Goal: Book appointment/travel/reservation

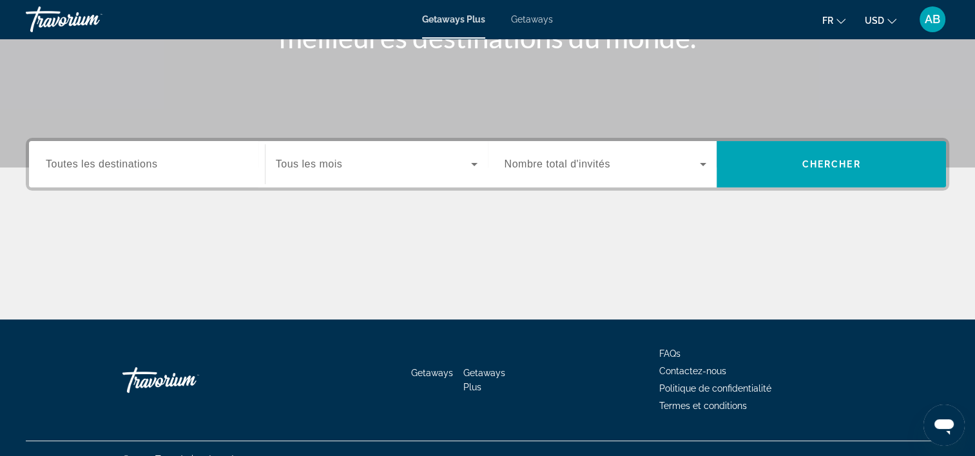
scroll to position [220, 0]
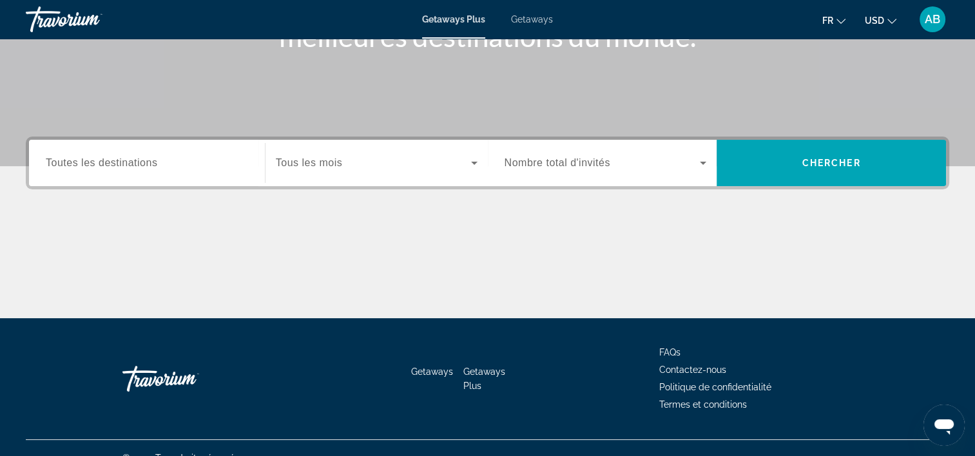
click at [200, 170] on div "Search widget" at bounding box center [147, 163] width 202 height 37
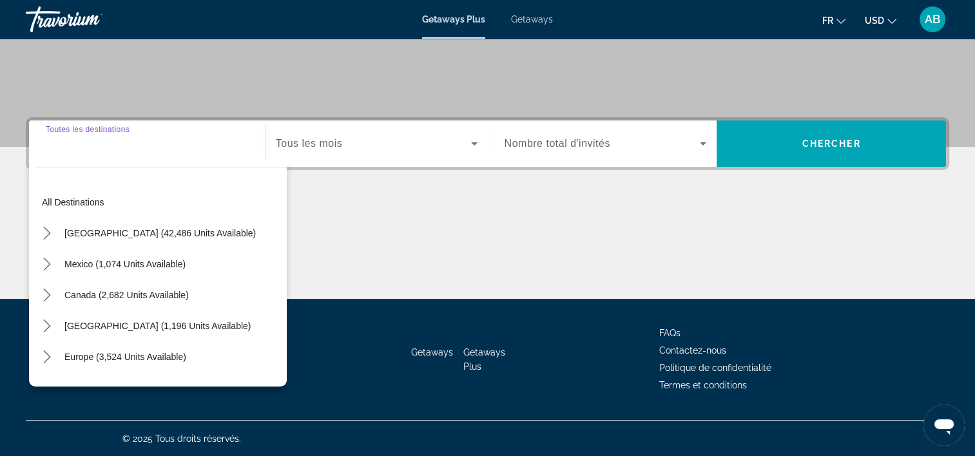
click at [129, 141] on input "Destination Toutes les destinations" at bounding box center [147, 144] width 202 height 15
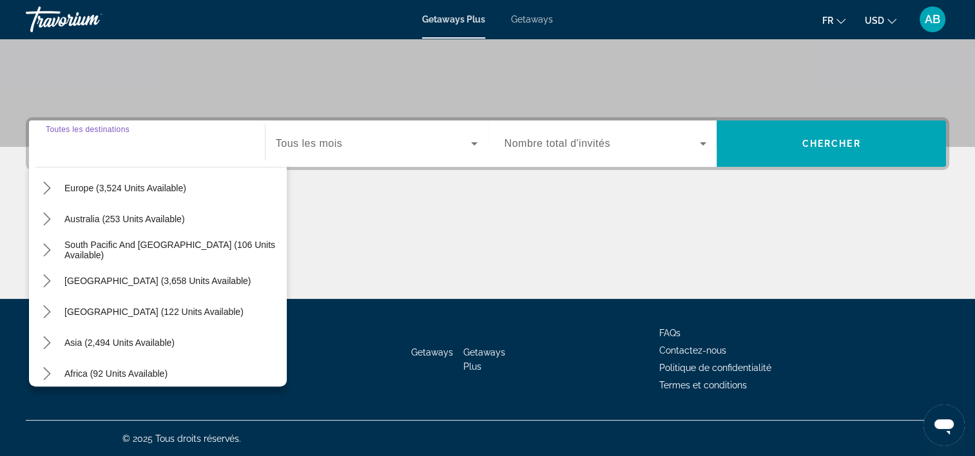
scroll to position [165, 0]
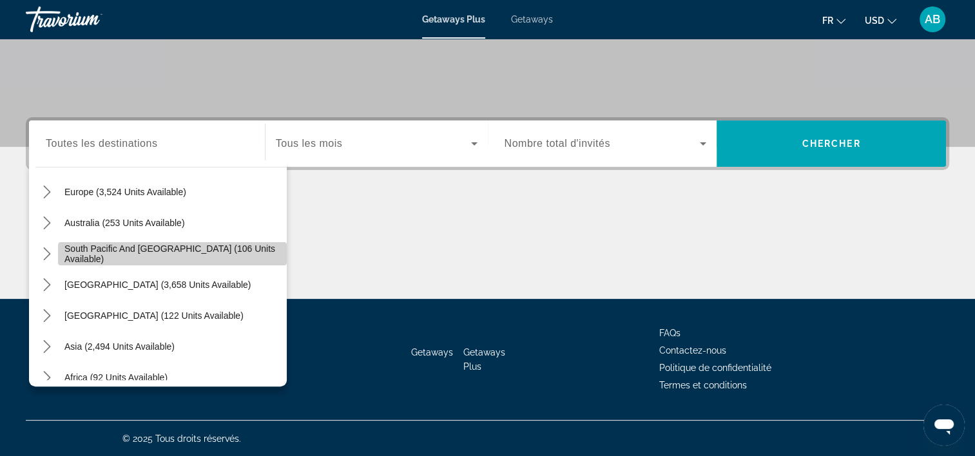
click at [185, 257] on span "South Pacific and [GEOGRAPHIC_DATA] (106 units available)" at bounding box center [172, 254] width 216 height 21
type input "**********"
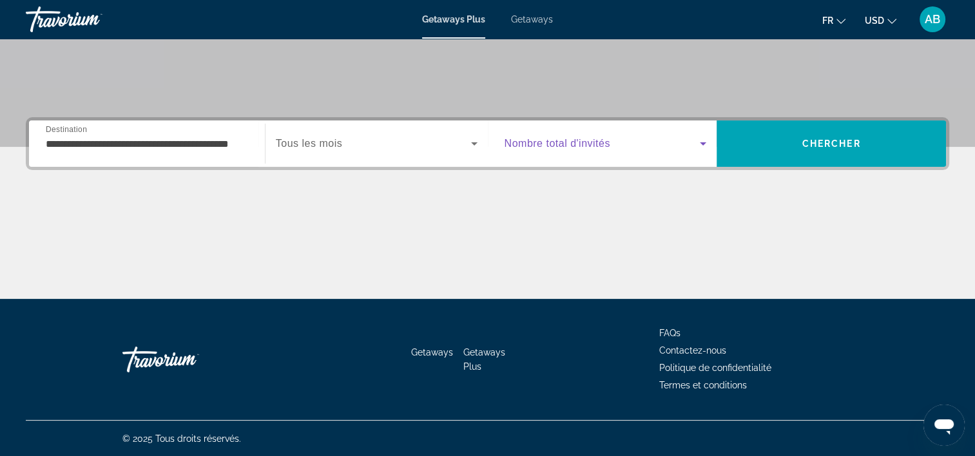
click at [699, 150] on icon "Search widget" at bounding box center [702, 143] width 15 height 15
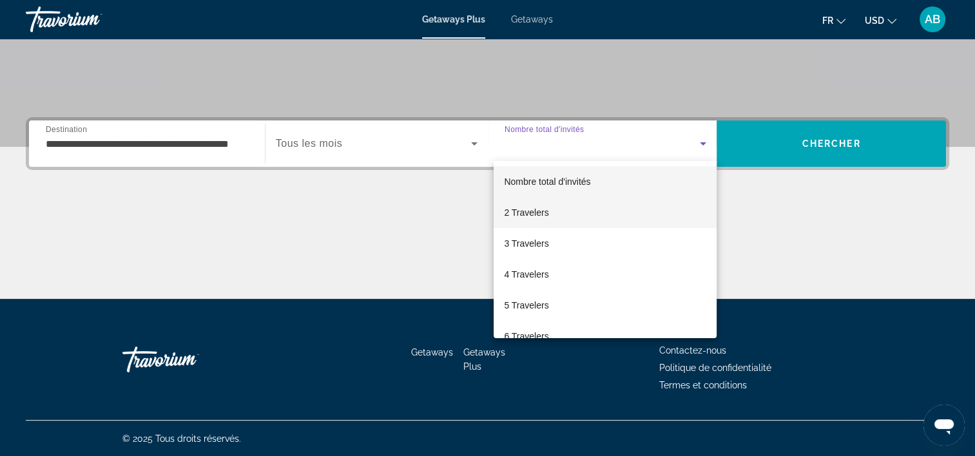
click at [567, 211] on mat-option "2 Travelers" at bounding box center [605, 212] width 223 height 31
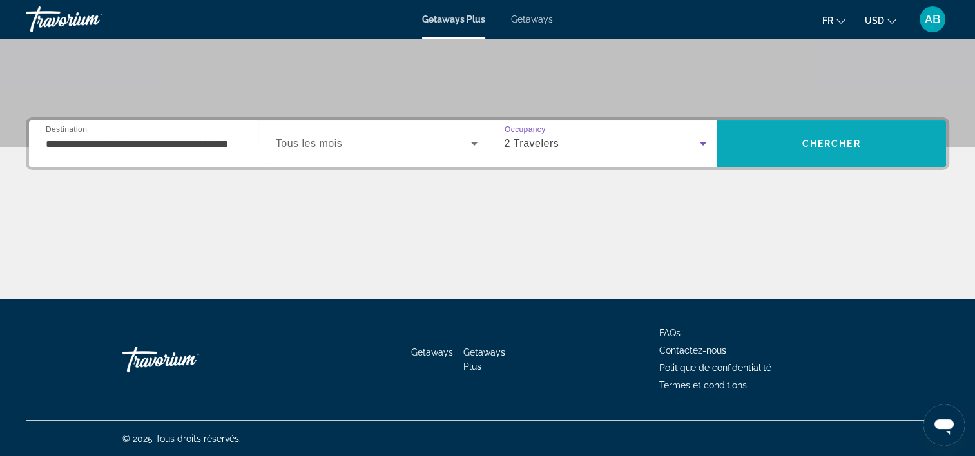
click at [838, 150] on span "Search" at bounding box center [831, 143] width 229 height 31
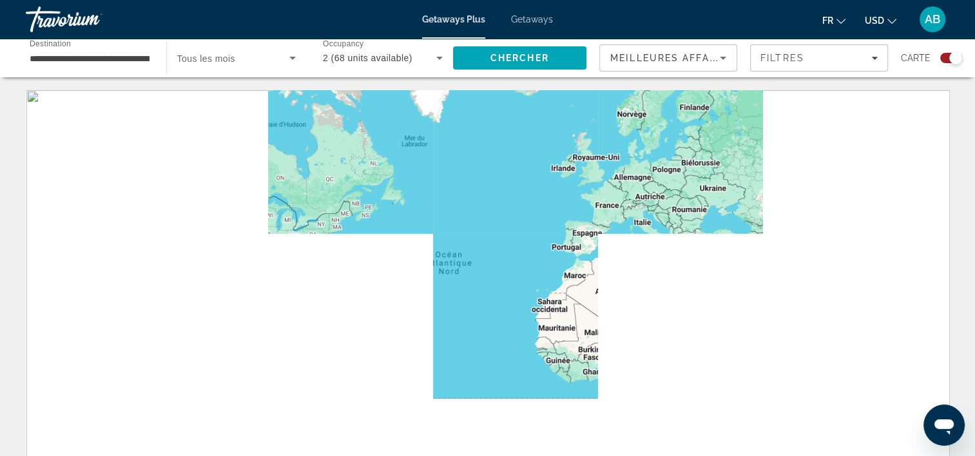
click at [838, 150] on div "Main content" at bounding box center [488, 283] width 924 height 387
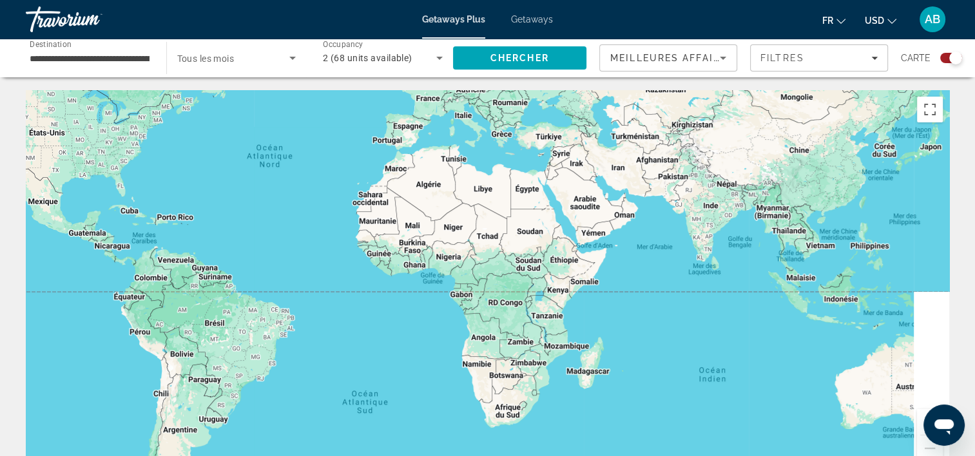
drag, startPoint x: 487, startPoint y: 315, endPoint x: 273, endPoint y: 193, distance: 246.5
click at [273, 193] on div "Main content" at bounding box center [488, 283] width 924 height 387
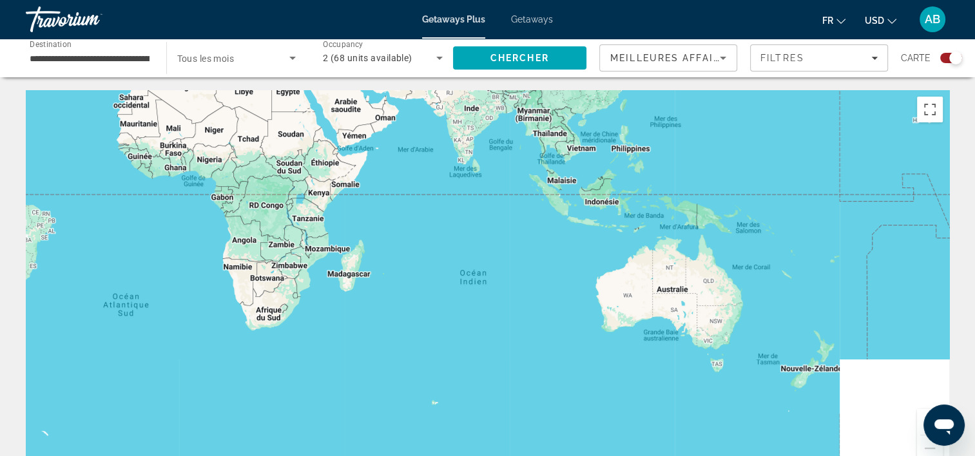
drag, startPoint x: 688, startPoint y: 329, endPoint x: 448, endPoint y: 240, distance: 256.3
click at [448, 240] on div "Main content" at bounding box center [488, 283] width 924 height 387
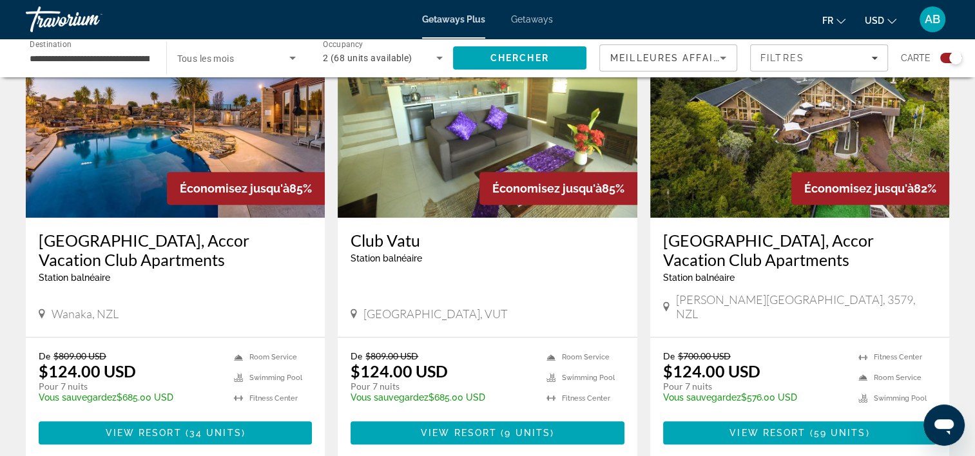
scroll to position [505, 0]
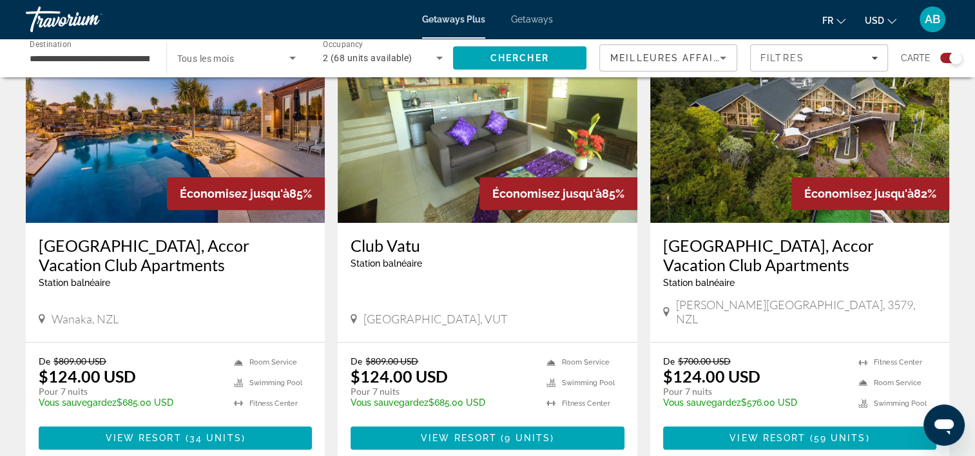
click at [697, 271] on h3 "[GEOGRAPHIC_DATA], Accor Vacation Club Apartments" at bounding box center [799, 255] width 273 height 39
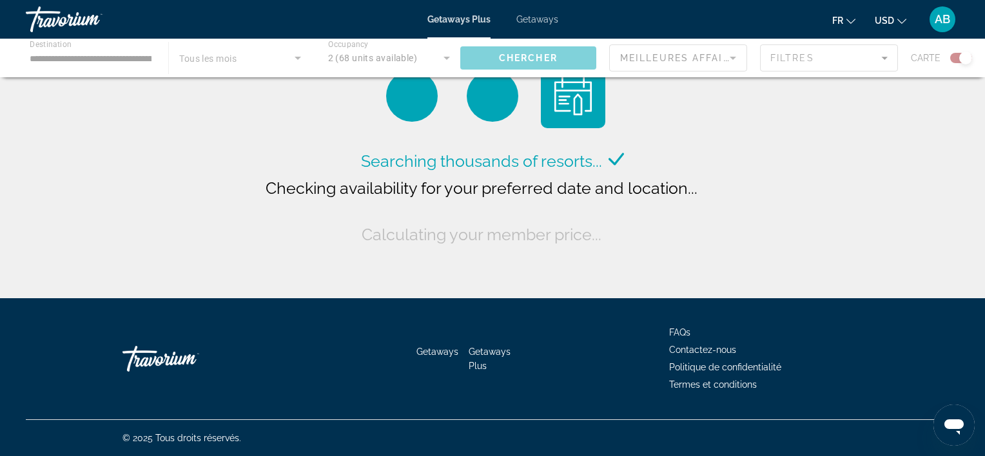
click at [132, 57] on div "Main content" at bounding box center [492, 58] width 985 height 39
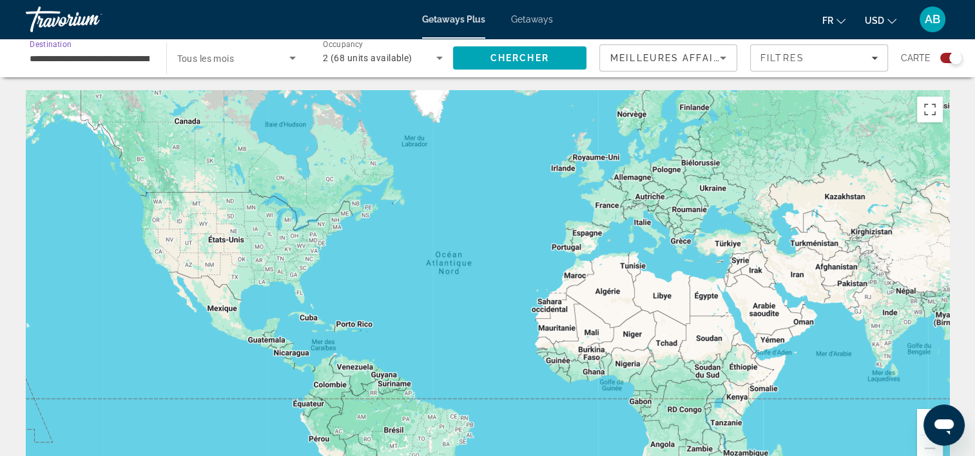
click at [132, 57] on input "**********" at bounding box center [90, 58] width 120 height 15
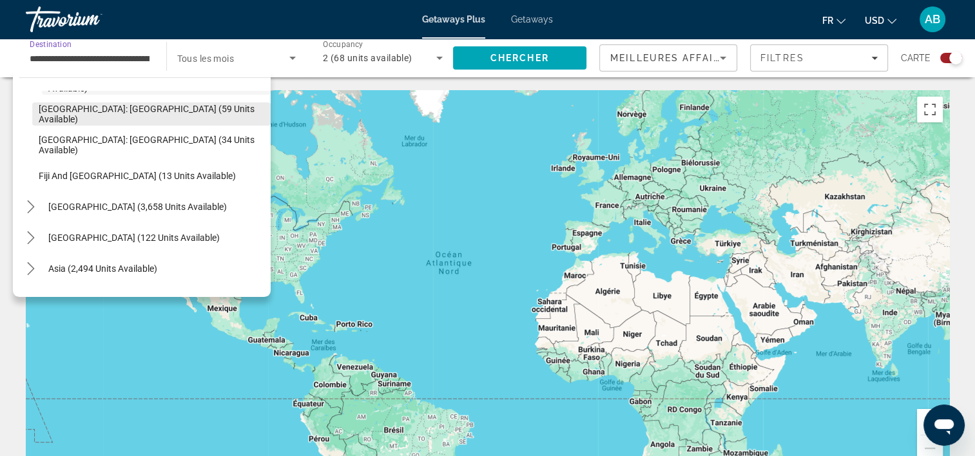
scroll to position [248, 0]
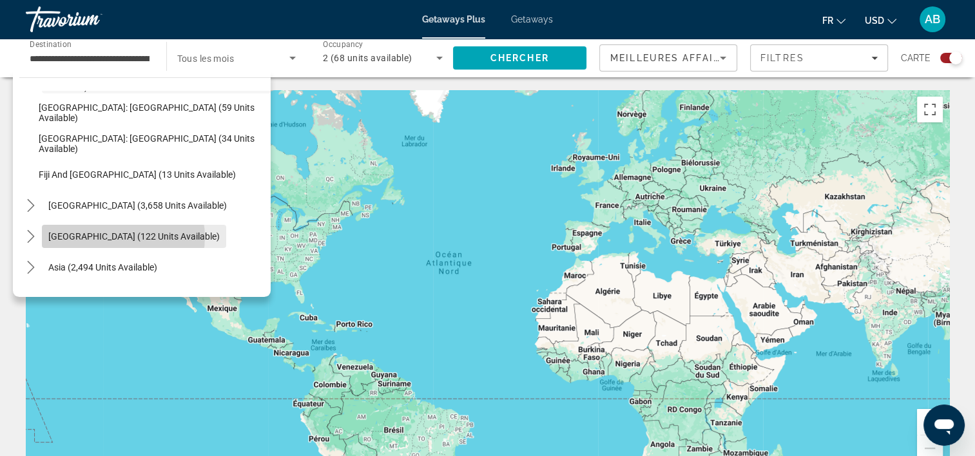
click at [122, 237] on span "[GEOGRAPHIC_DATA] (122 units available)" at bounding box center [133, 236] width 171 height 10
type input "**********"
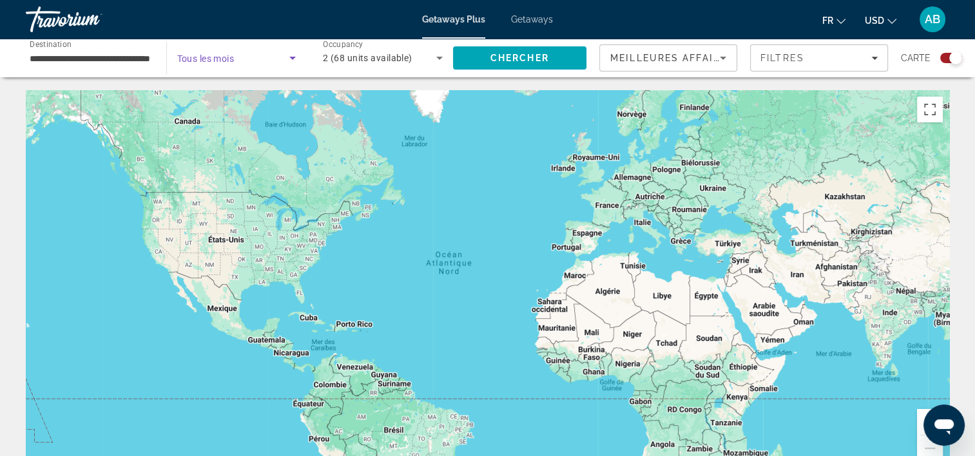
click at [289, 59] on icon "Search widget" at bounding box center [292, 57] width 15 height 15
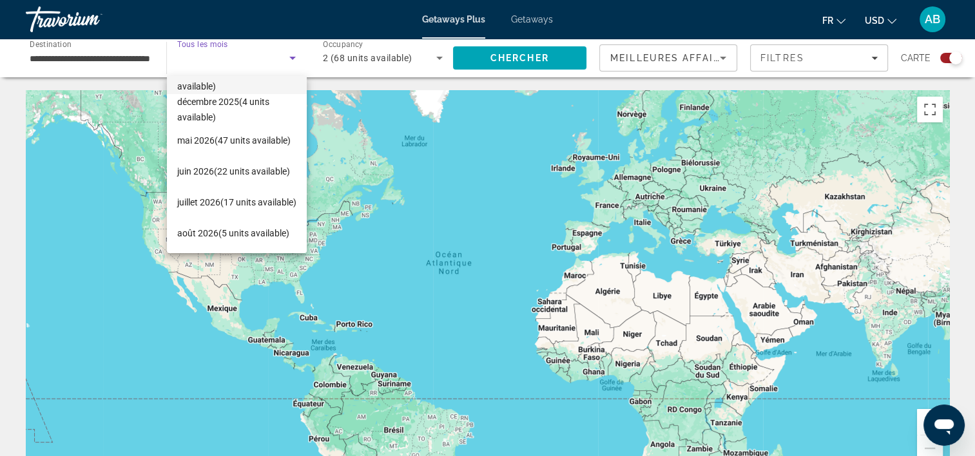
scroll to position [0, 0]
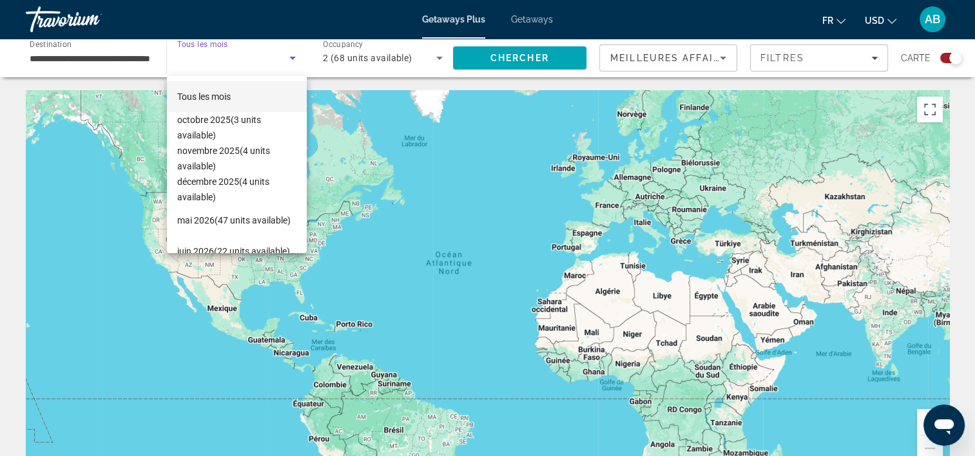
click at [561, 70] on div at bounding box center [487, 228] width 975 height 456
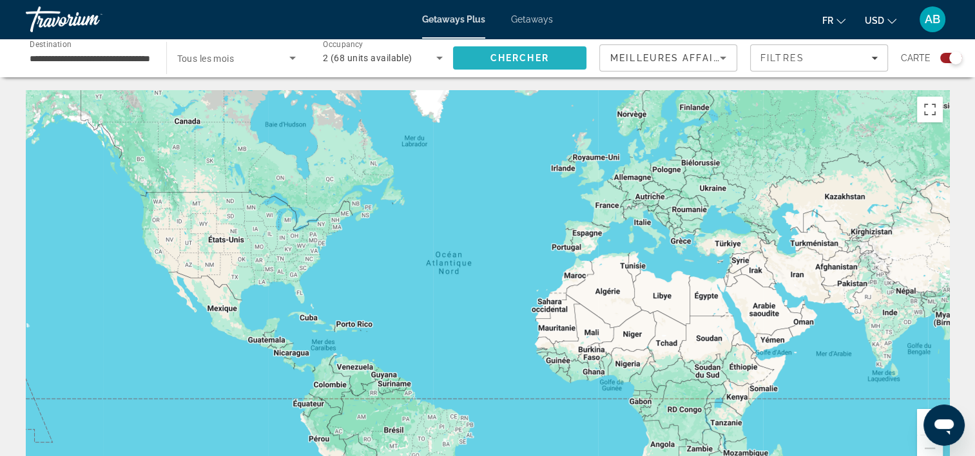
click at [554, 65] on span "Search" at bounding box center [520, 58] width 134 height 31
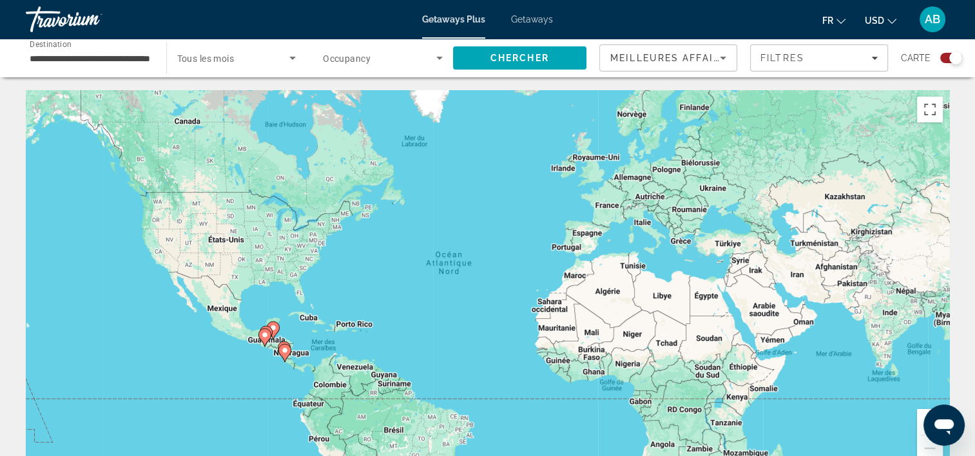
scroll to position [5, 0]
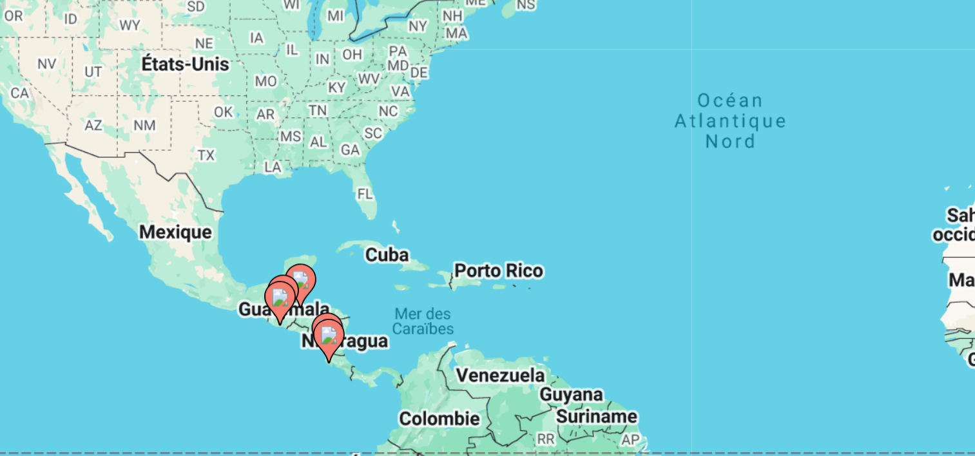
drag, startPoint x: 373, startPoint y: 280, endPoint x: 476, endPoint y: 199, distance: 131.3
click at [476, 199] on div "Pour activer le glissement avec le clavier, appuyez sur Alt+Entrée. Une fois ce…" at bounding box center [488, 278] width 924 height 387
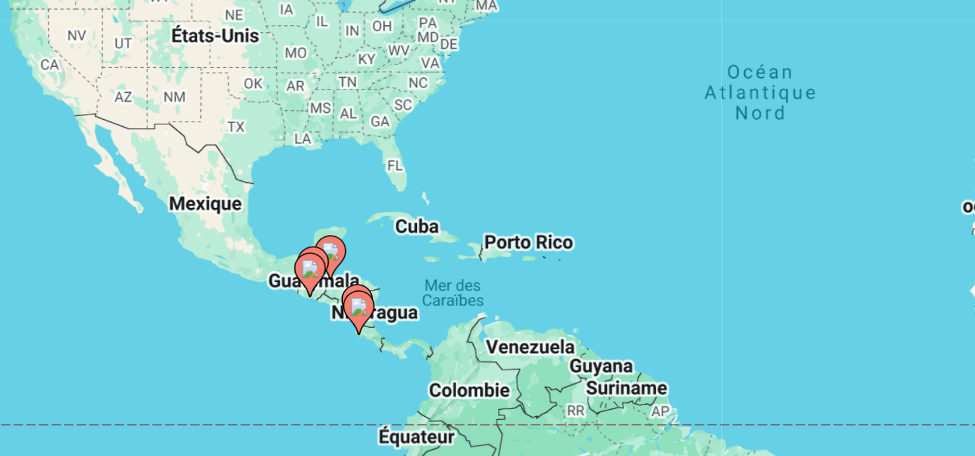
click at [334, 229] on div "Pour activer le glissement avec le clavier, appuyez sur Alt+Entrée. Une fois ce…" at bounding box center [488, 278] width 924 height 387
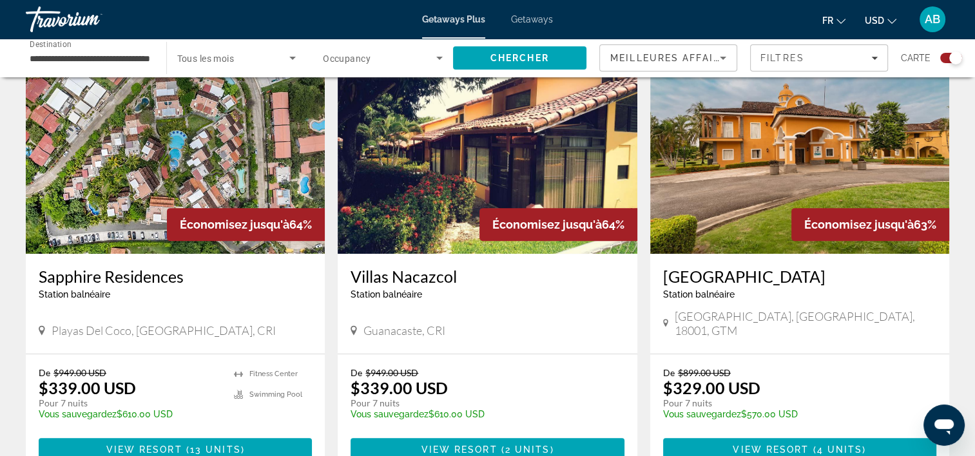
scroll to position [505, 0]
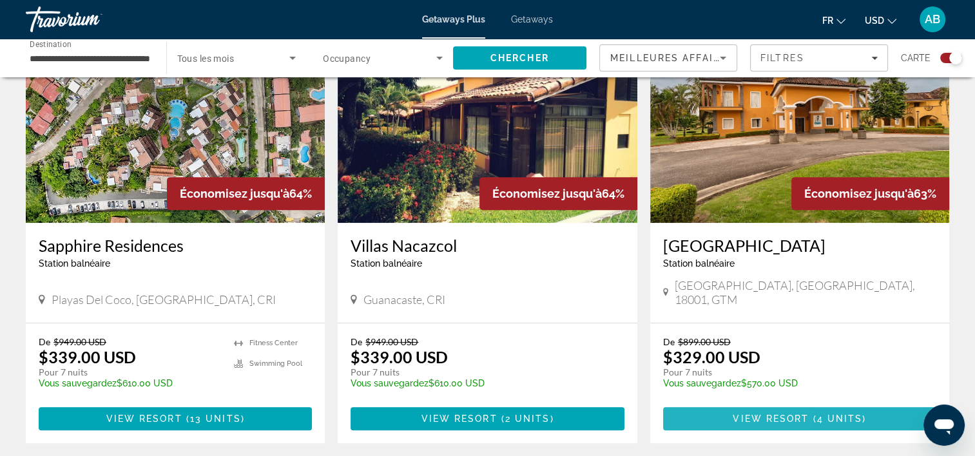
click at [710, 403] on span "Main content" at bounding box center [799, 418] width 273 height 31
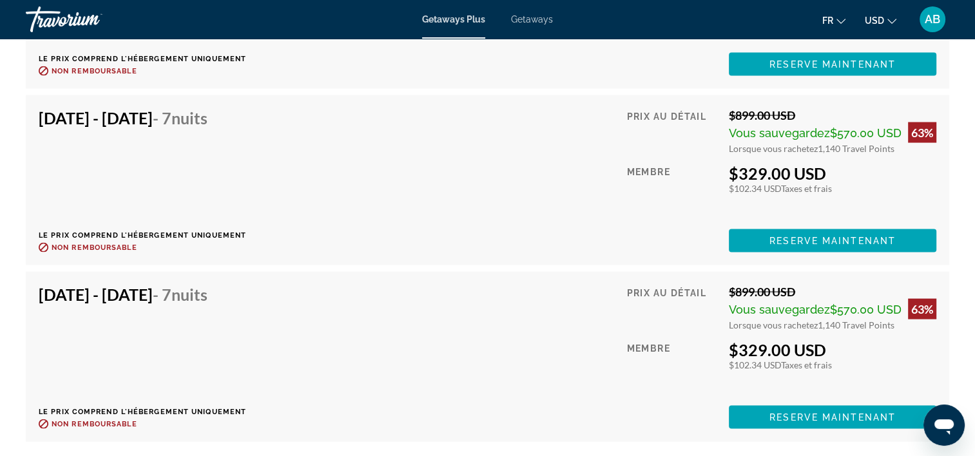
scroll to position [2770, 0]
